Goal: Find specific page/section: Find specific page/section

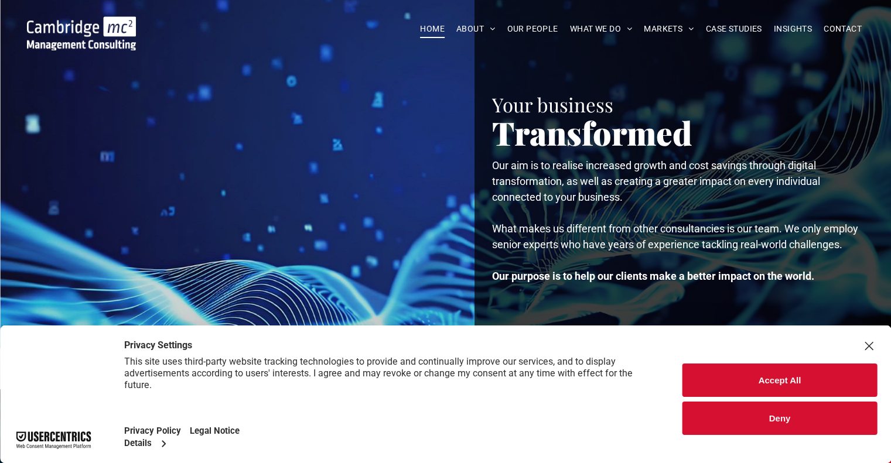
click at [870, 344] on div "Close Layer" at bounding box center [868, 346] width 16 height 16
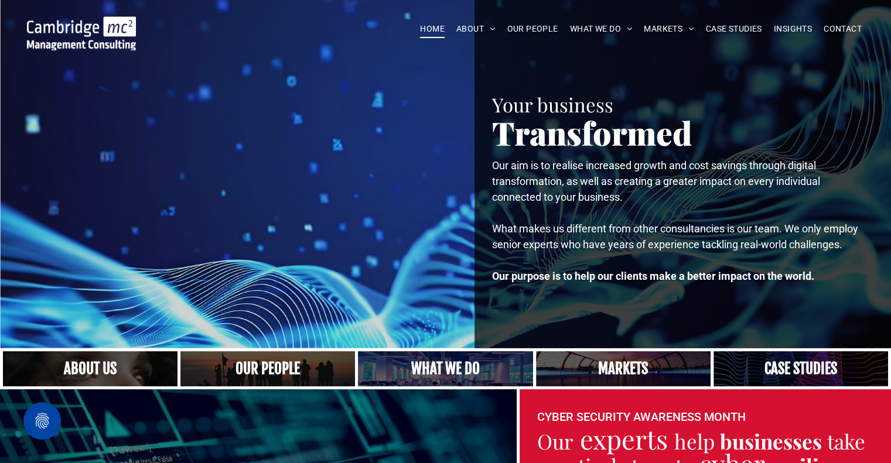
click at [383, 271] on div at bounding box center [240, 174] width 434 height 349
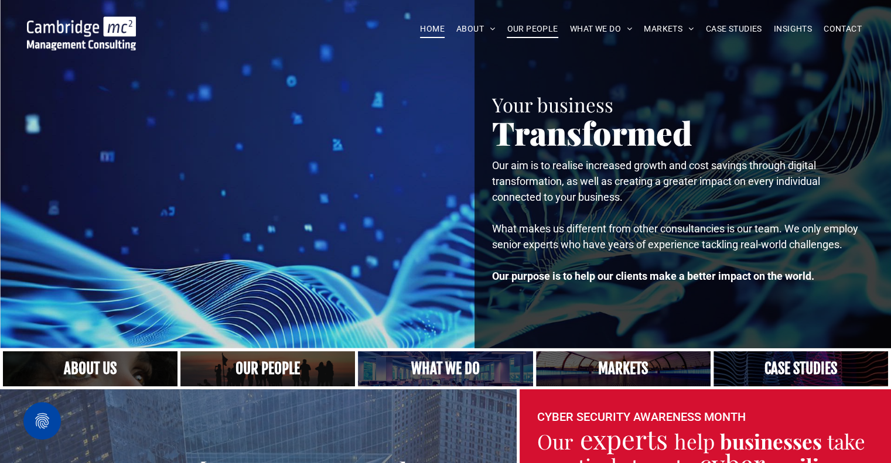
click at [523, 26] on span "OUR PEOPLE" at bounding box center [532, 29] width 51 height 18
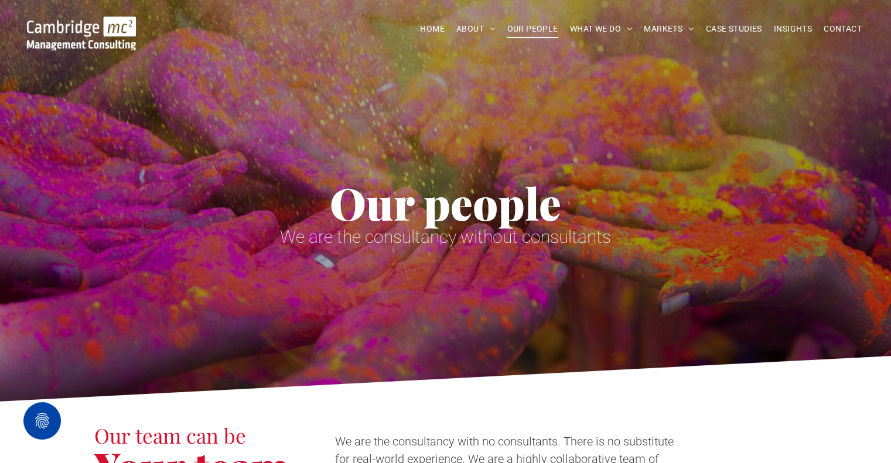
click at [385, 184] on span "Our people" at bounding box center [445, 202] width 231 height 59
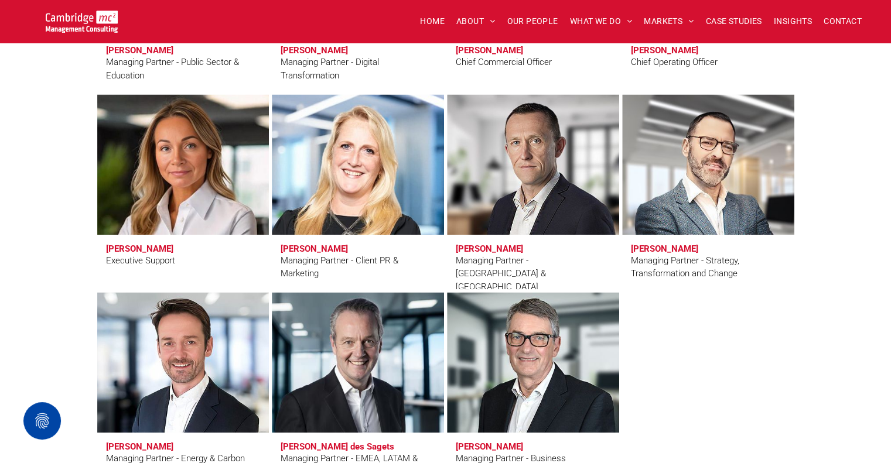
scroll to position [1008, 0]
